Goal: Navigation & Orientation: Find specific page/section

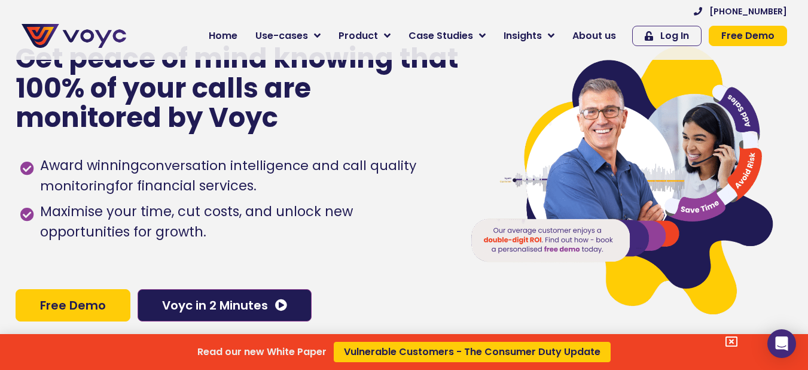
click at [613, 33] on div "Read our new White Paper Vulnerable Customers - The Consumer Duty Update" at bounding box center [404, 185] width 808 height 370
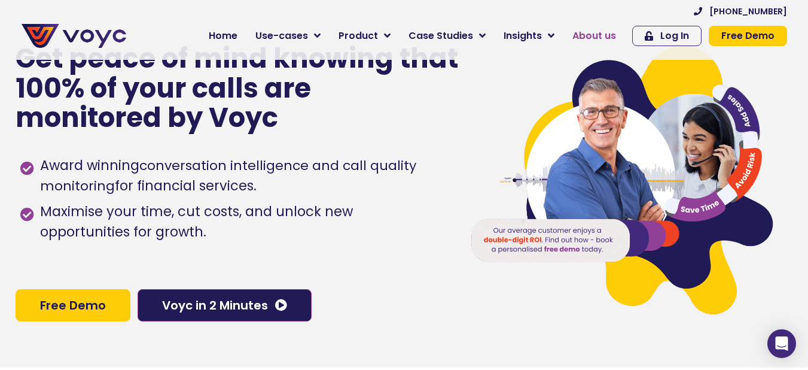
click at [605, 33] on span "About us" at bounding box center [594, 36] width 44 height 14
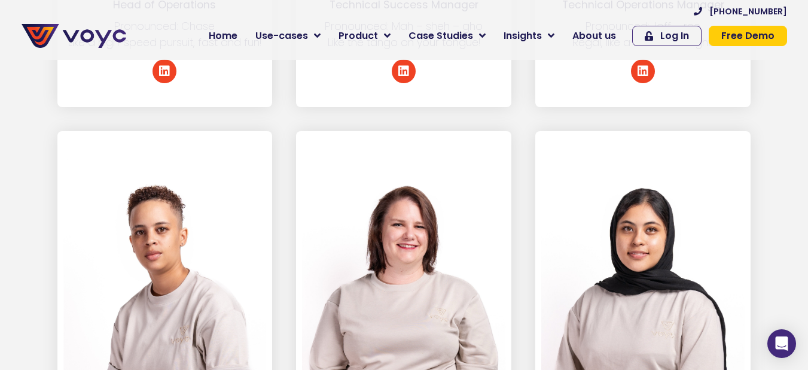
scroll to position [3050, 0]
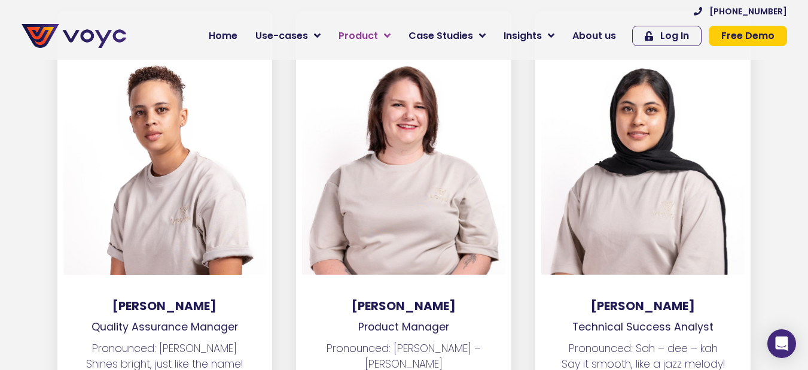
click at [370, 30] on span "Product" at bounding box center [357, 36] width 39 height 14
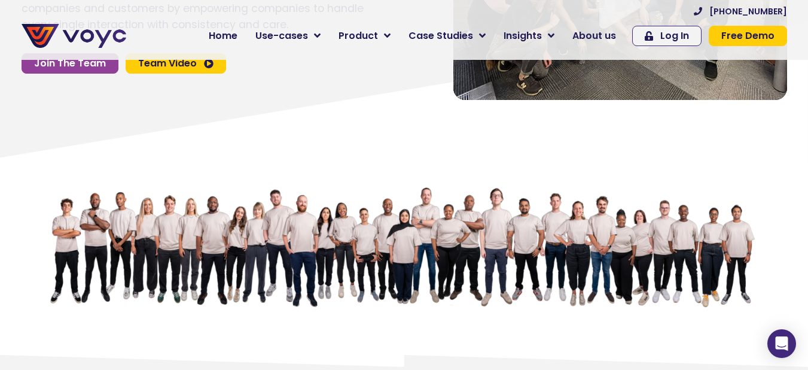
scroll to position [60, 0]
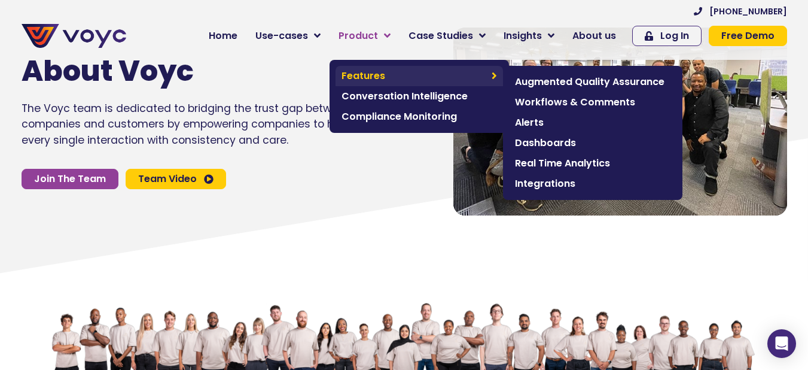
click at [376, 74] on span "Features" at bounding box center [413, 76] width 144 height 14
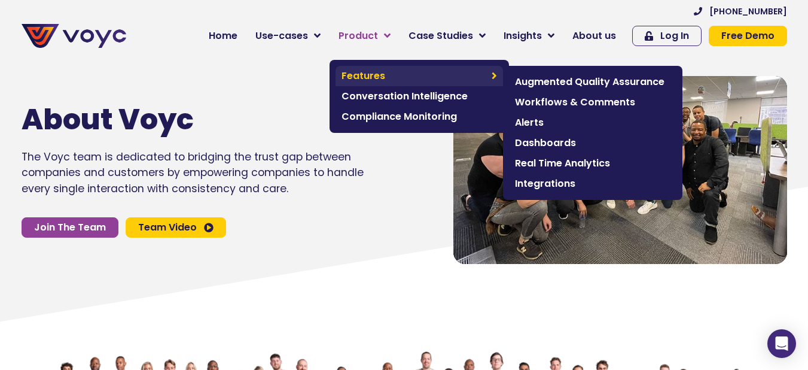
scroll to position [0, 0]
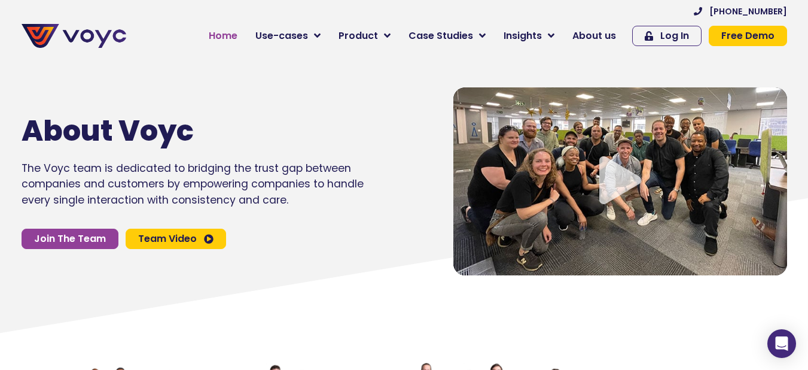
click at [237, 33] on span "Home" at bounding box center [223, 36] width 29 height 14
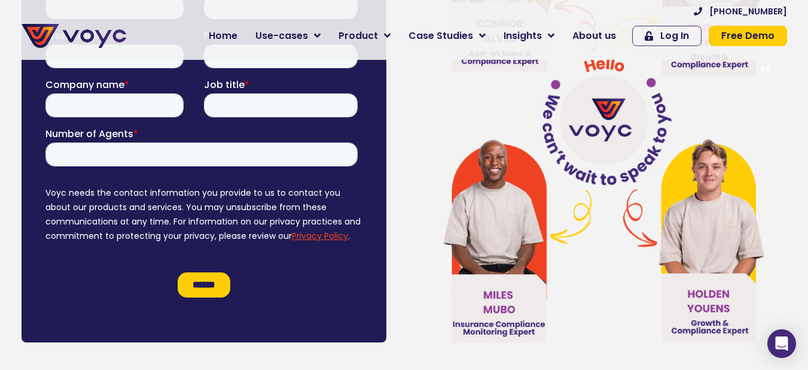
scroll to position [6697, 0]
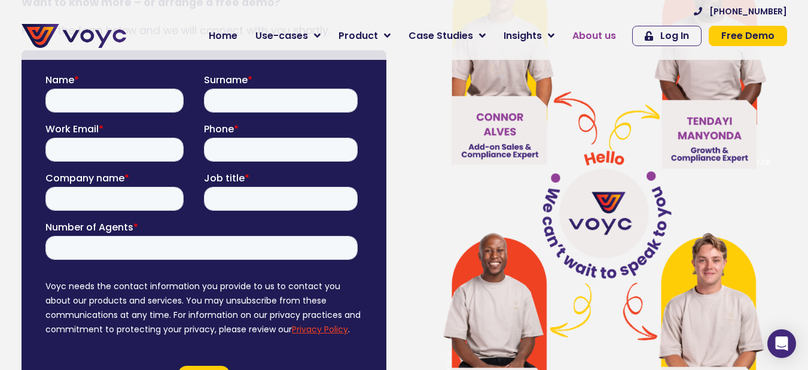
click at [581, 34] on span "About us" at bounding box center [594, 36] width 44 height 14
